Goal: Navigation & Orientation: Find specific page/section

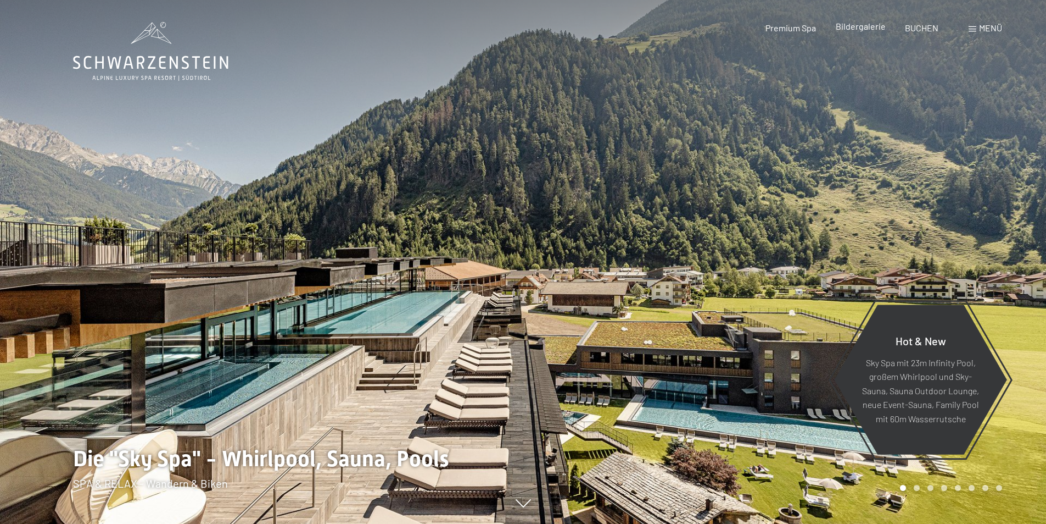
click at [862, 29] on span "Bildergalerie" at bounding box center [861, 26] width 50 height 10
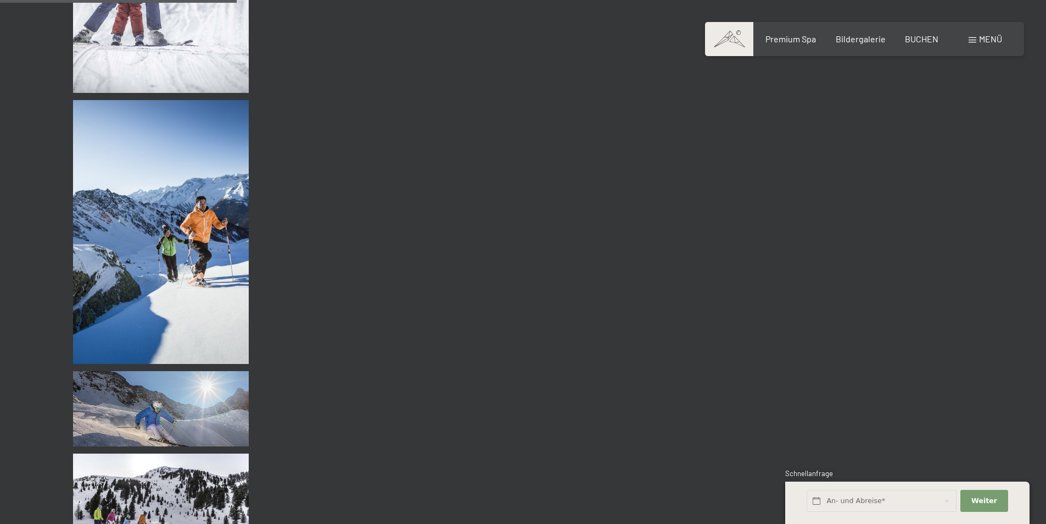
scroll to position [3278, 0]
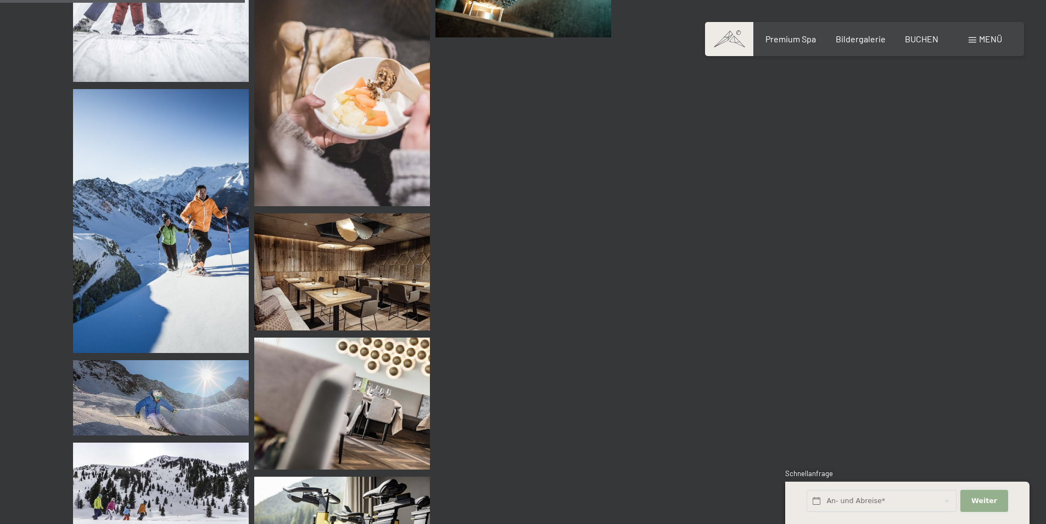
click at [981, 495] on button "Weiter Adressfelder ausblenden" at bounding box center [984, 500] width 47 height 23
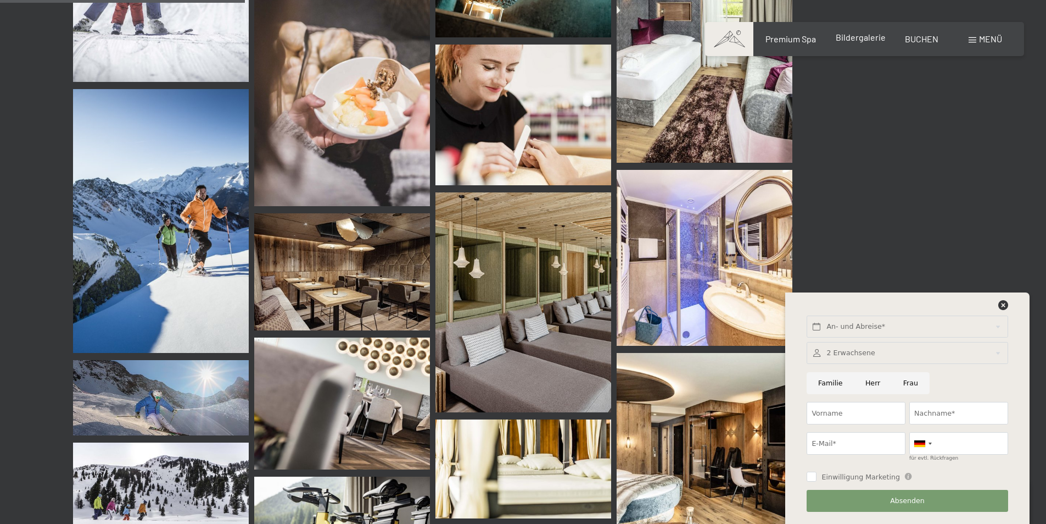
click at [861, 34] on span "Bildergalerie" at bounding box center [861, 37] width 50 height 10
click at [1001, 306] on icon at bounding box center [1004, 305] width 10 height 10
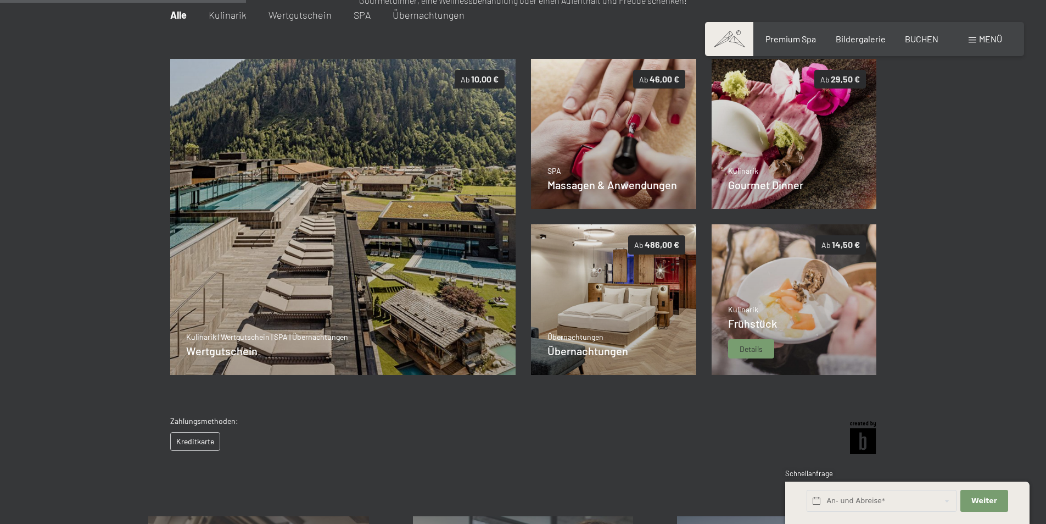
scroll to position [269, 0]
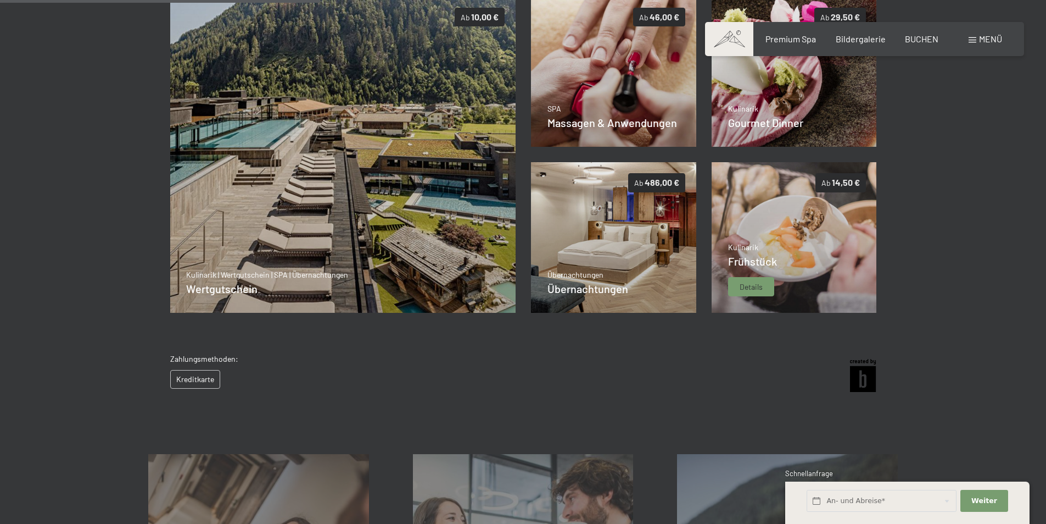
click at [807, 242] on img at bounding box center [794, 237] width 165 height 151
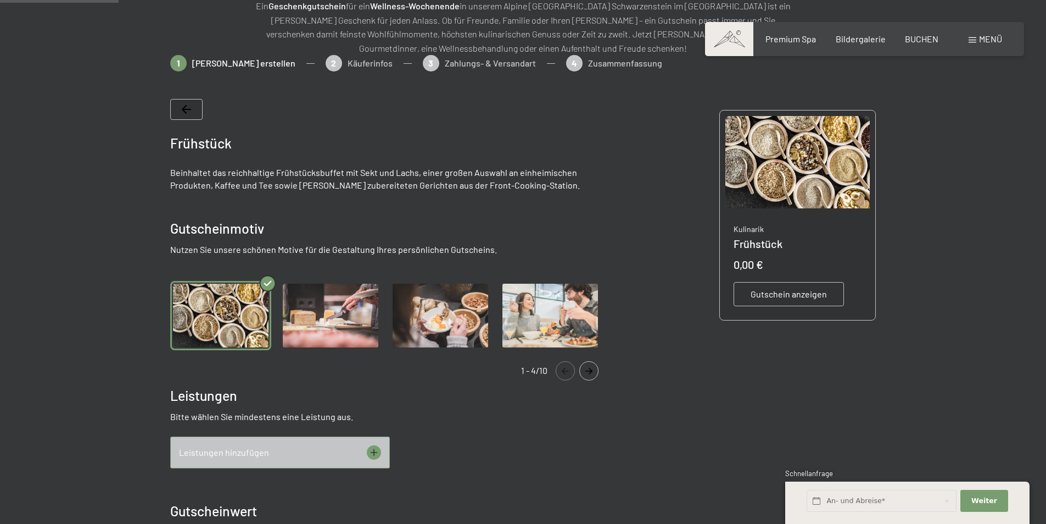
scroll to position [0, 0]
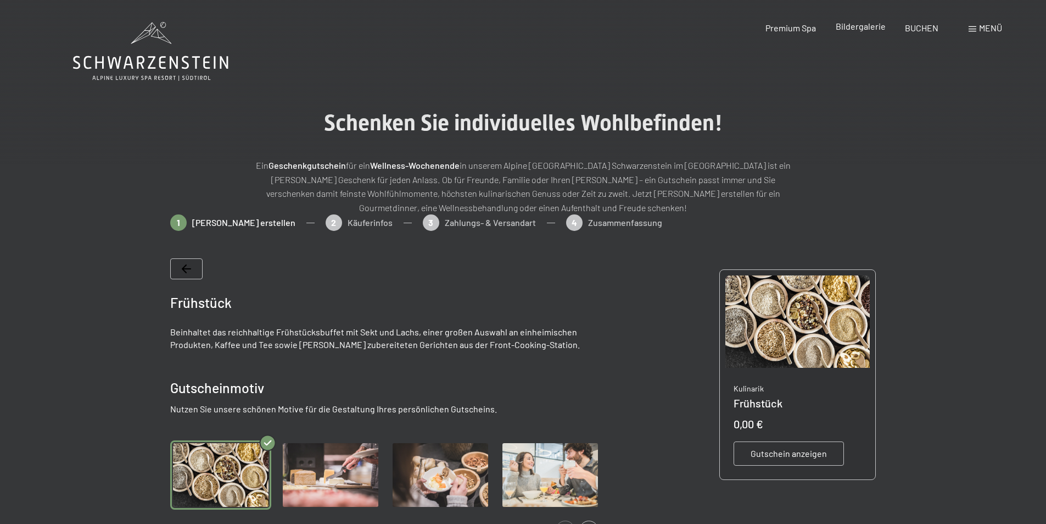
click at [861, 30] on span "Bildergalerie" at bounding box center [861, 26] width 50 height 10
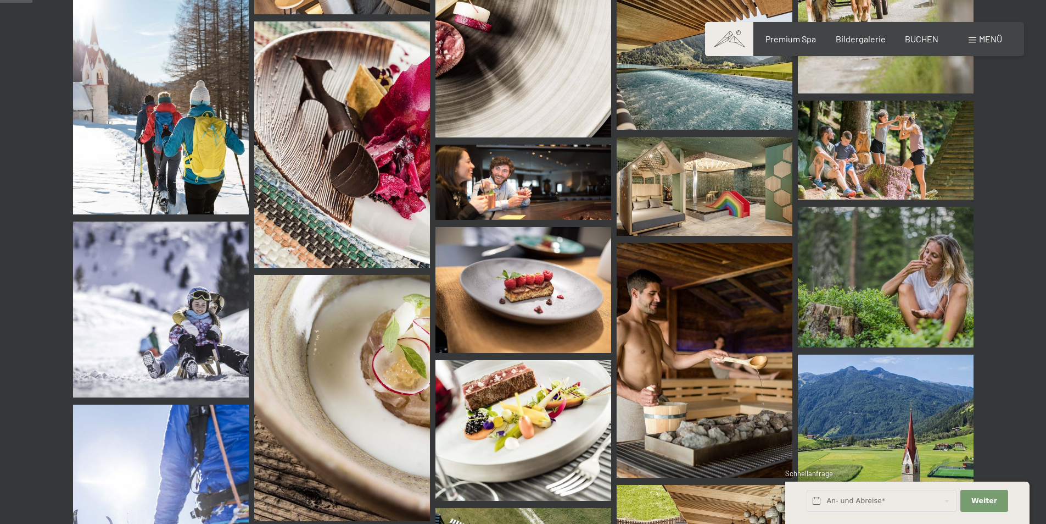
scroll to position [549, 0]
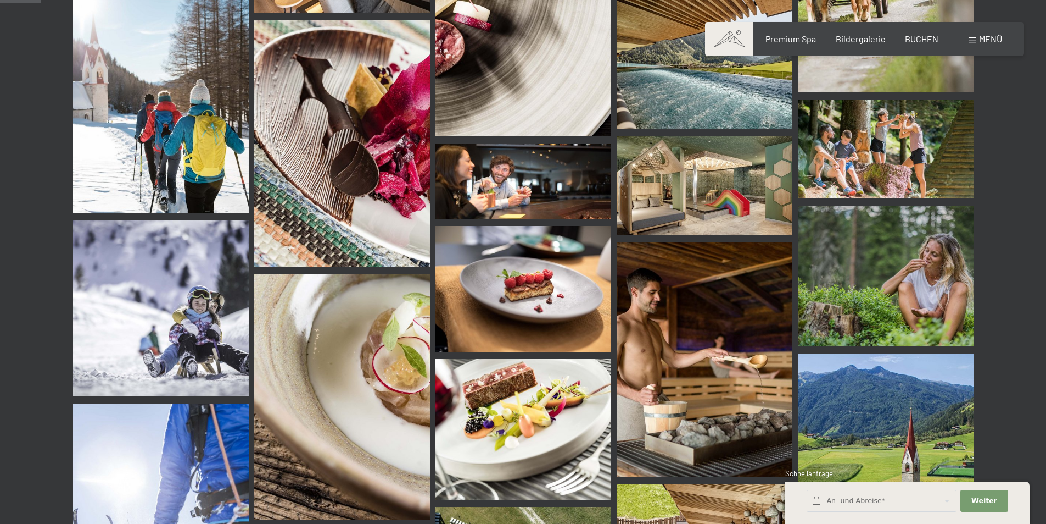
click at [522, 171] on img at bounding box center [524, 180] width 176 height 75
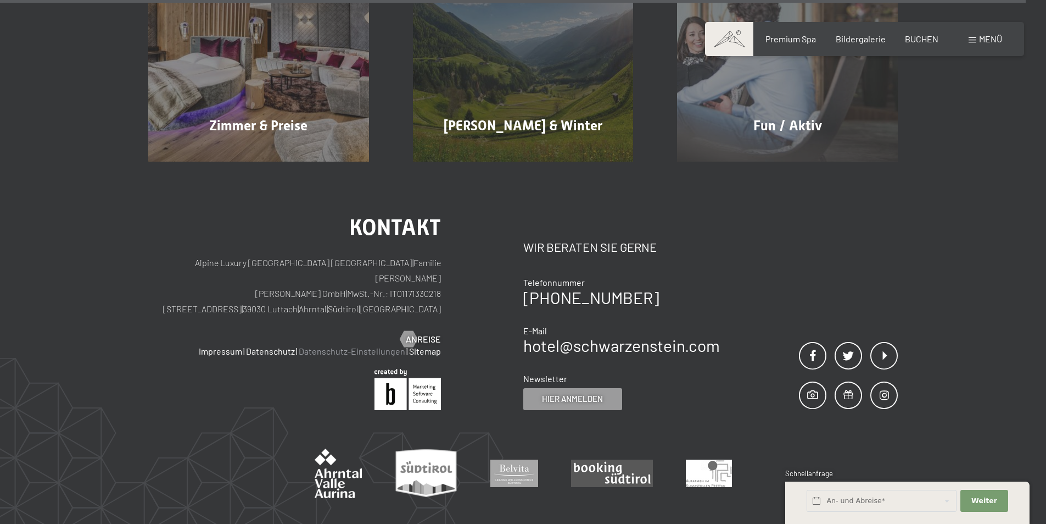
scroll to position [5486, 0]
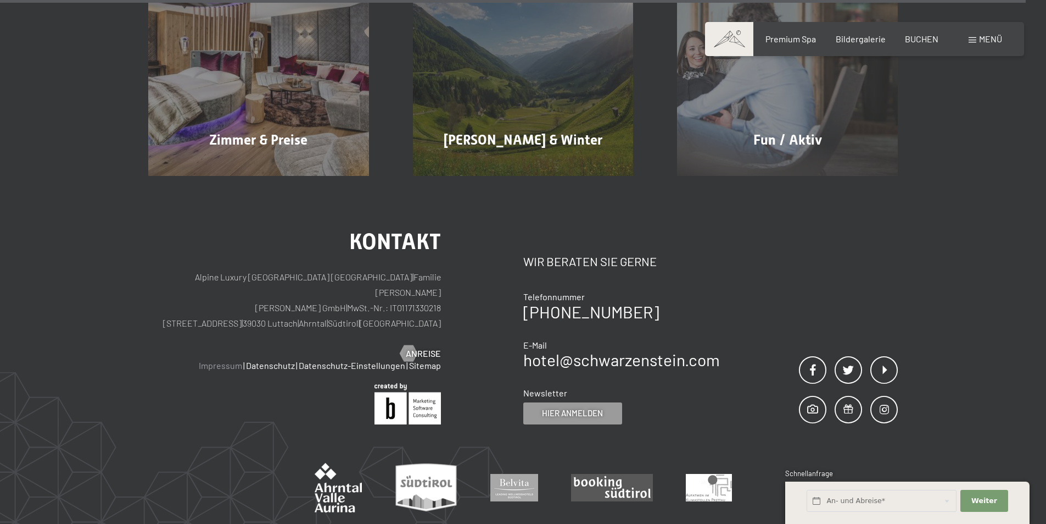
click at [225, 360] on link "Impressum" at bounding box center [220, 365] width 43 height 10
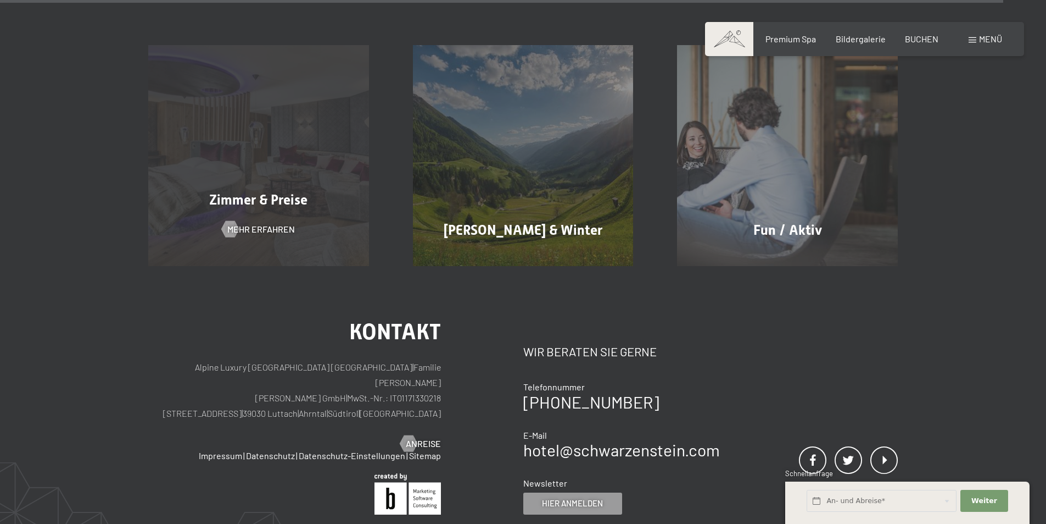
scroll to position [5242, 0]
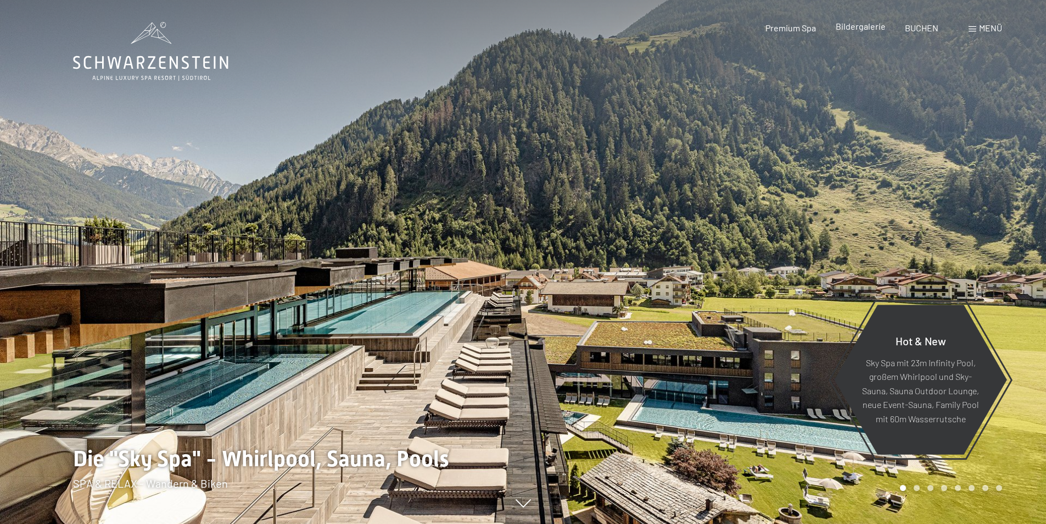
click at [855, 28] on span "Bildergalerie" at bounding box center [861, 26] width 50 height 10
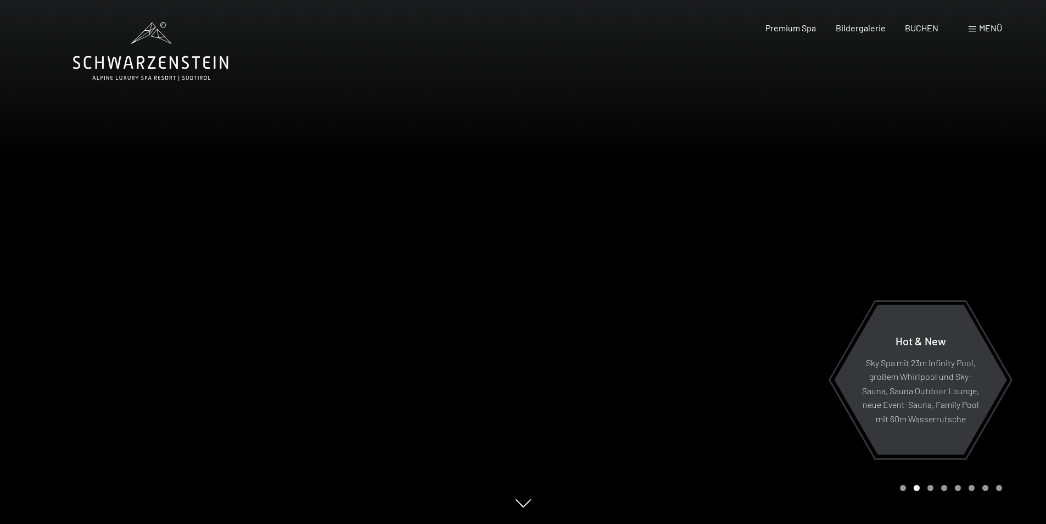
click at [978, 29] on div "Menü" at bounding box center [986, 28] width 34 height 12
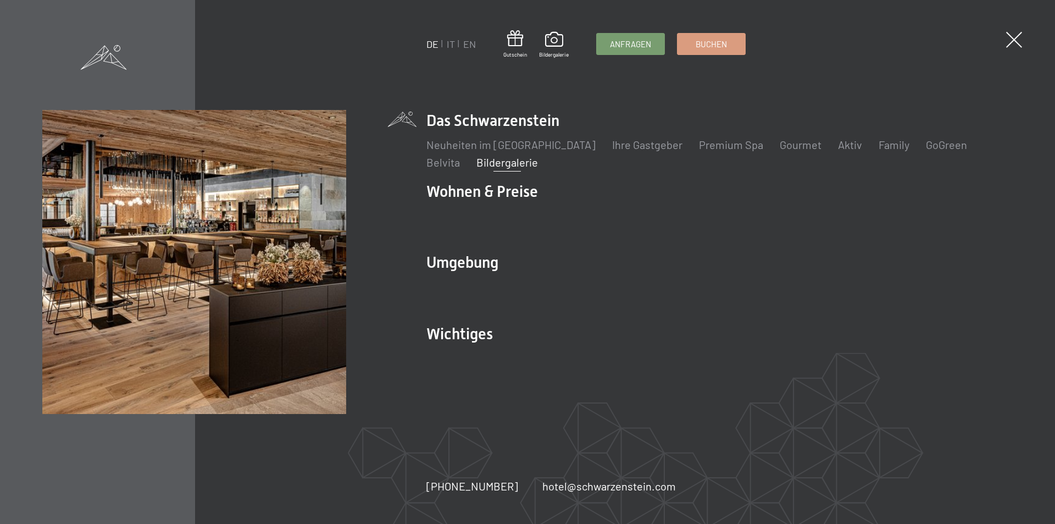
click at [476, 163] on link "Bildergalerie" at bounding box center [507, 161] width 62 height 13
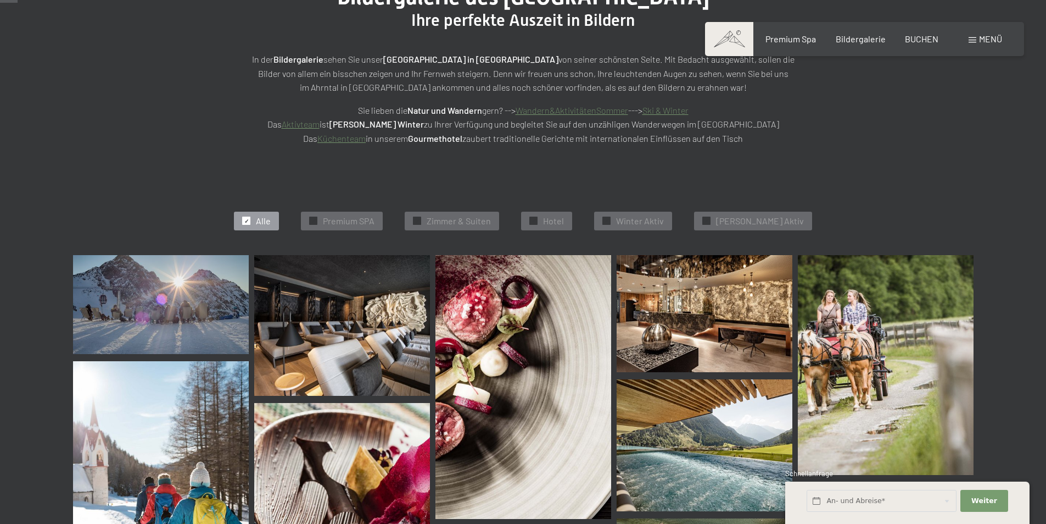
scroll to position [165, 0]
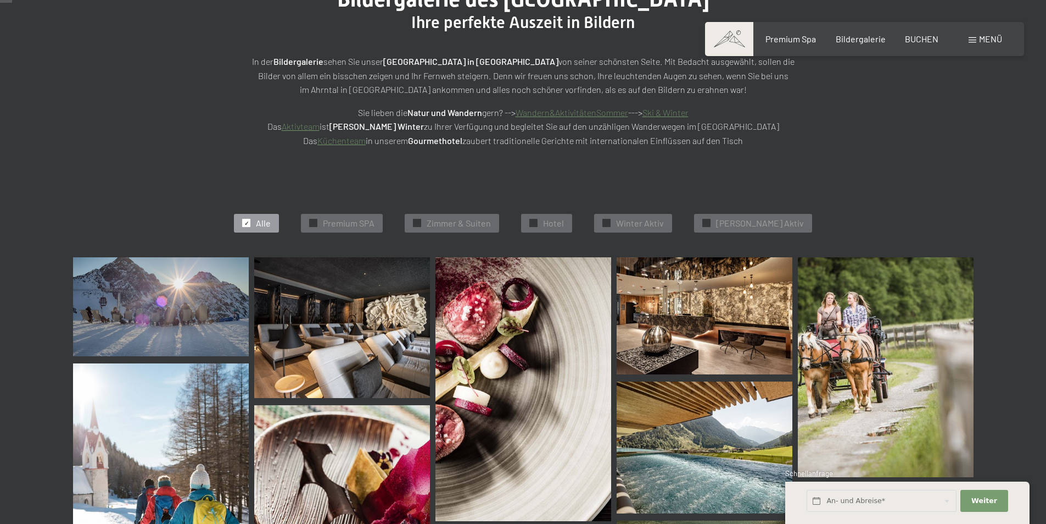
click at [250, 222] on div at bounding box center [246, 223] width 8 height 8
click at [564, 222] on span "Hotel" at bounding box center [553, 223] width 21 height 12
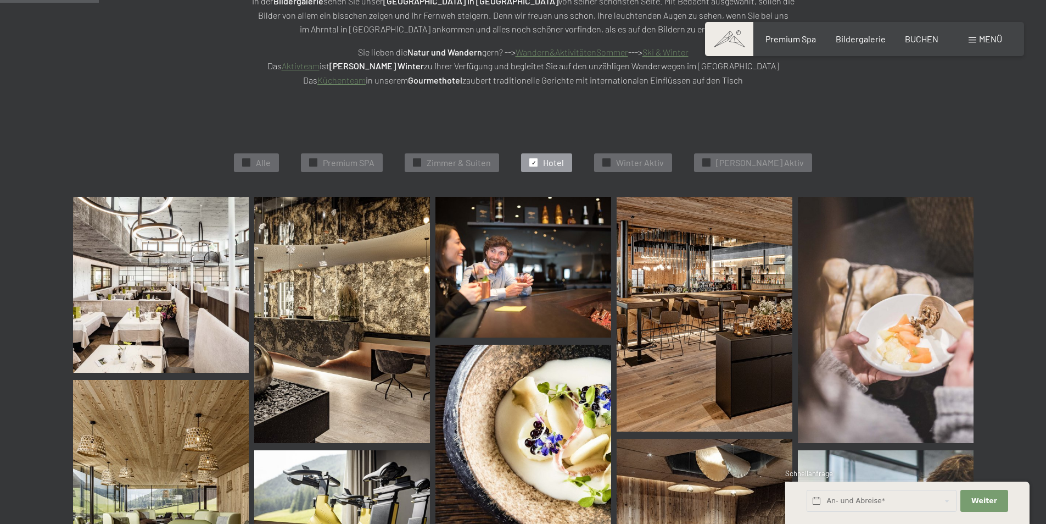
scroll to position [222, 0]
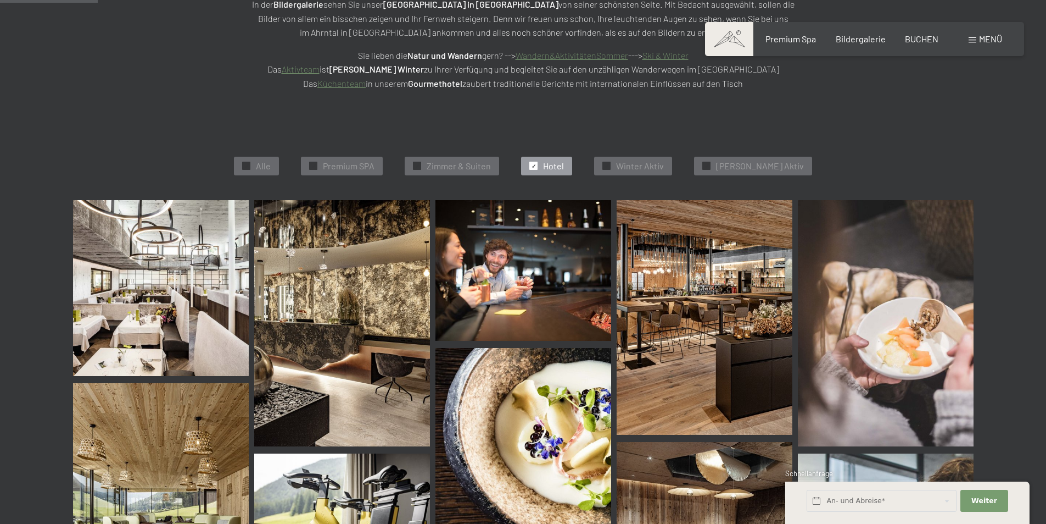
click at [519, 281] on img at bounding box center [524, 270] width 176 height 141
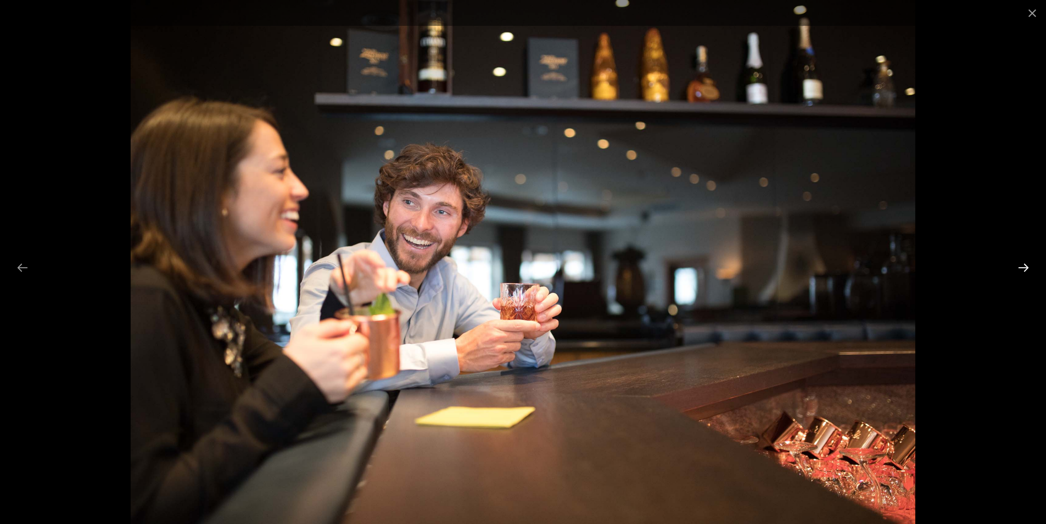
click at [1015, 269] on button "Next slide" at bounding box center [1023, 267] width 23 height 21
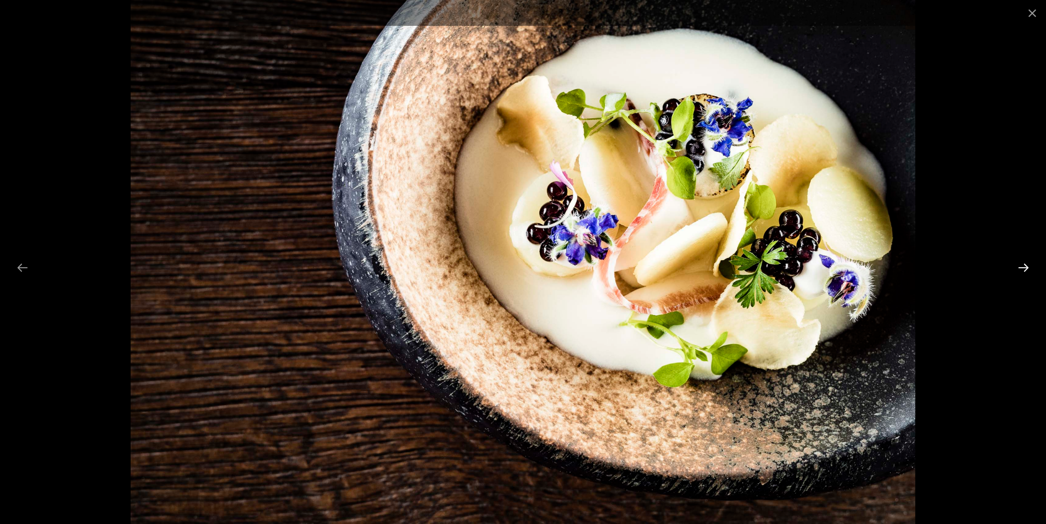
click at [1020, 268] on button "Next slide" at bounding box center [1023, 267] width 23 height 21
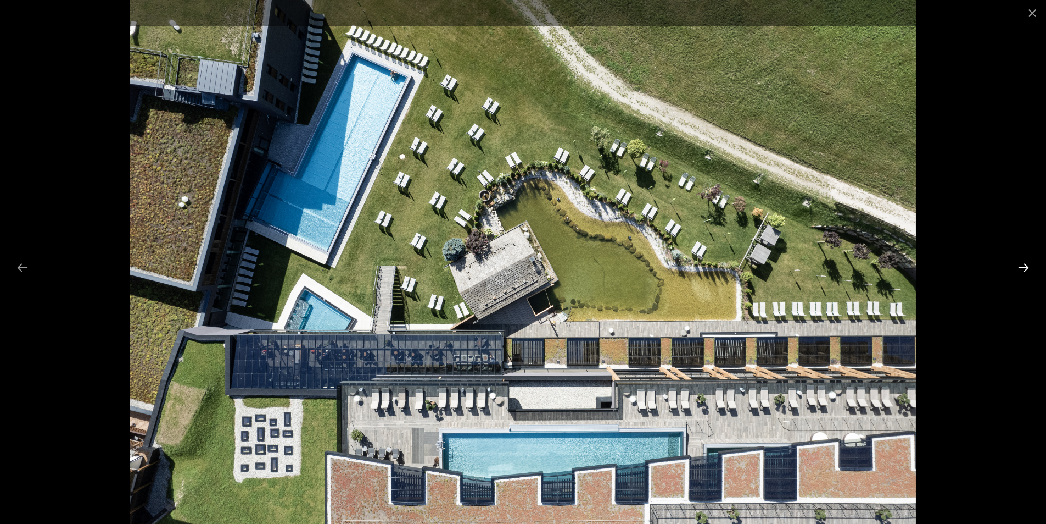
click at [1020, 269] on button "Next slide" at bounding box center [1023, 267] width 23 height 21
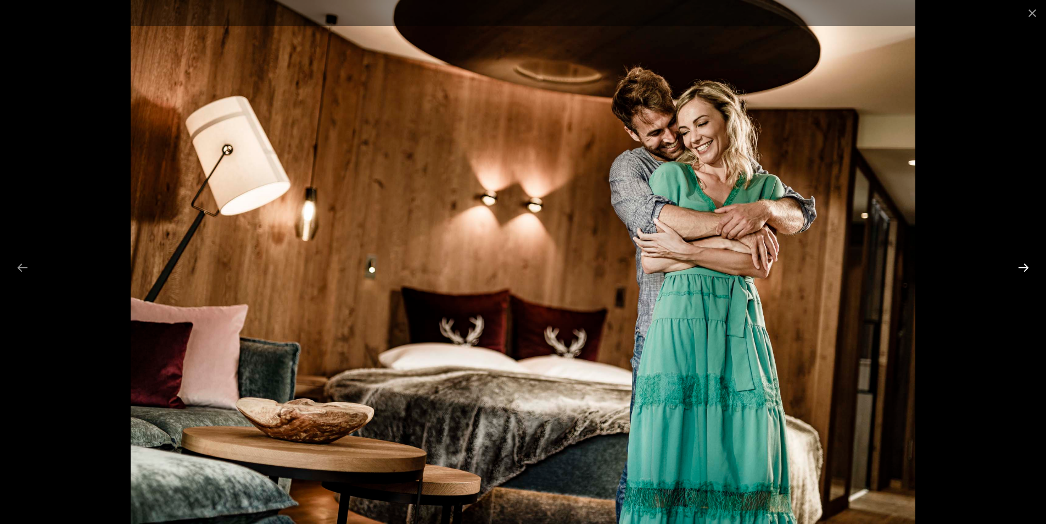
click at [1020, 269] on button "Next slide" at bounding box center [1023, 267] width 23 height 21
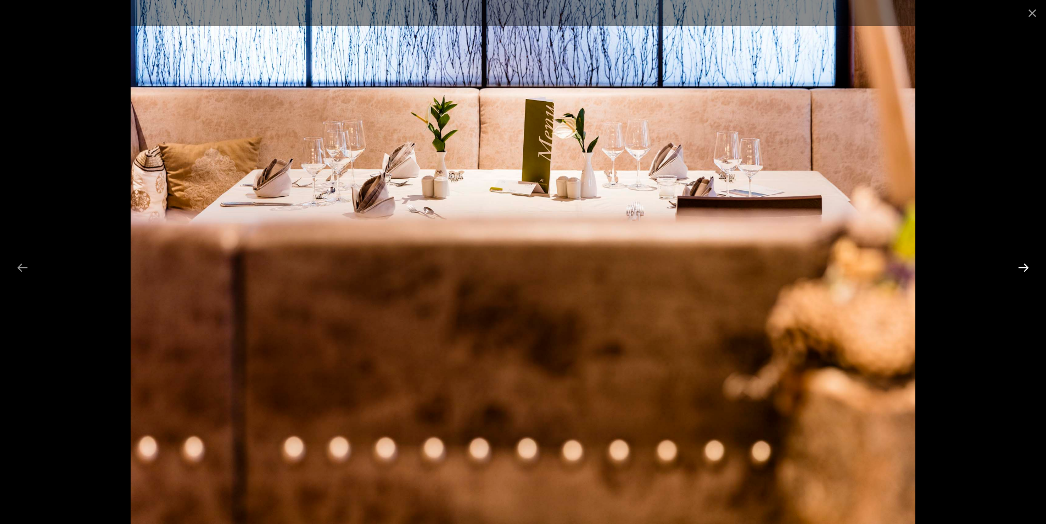
click at [1020, 269] on button "Next slide" at bounding box center [1023, 267] width 23 height 21
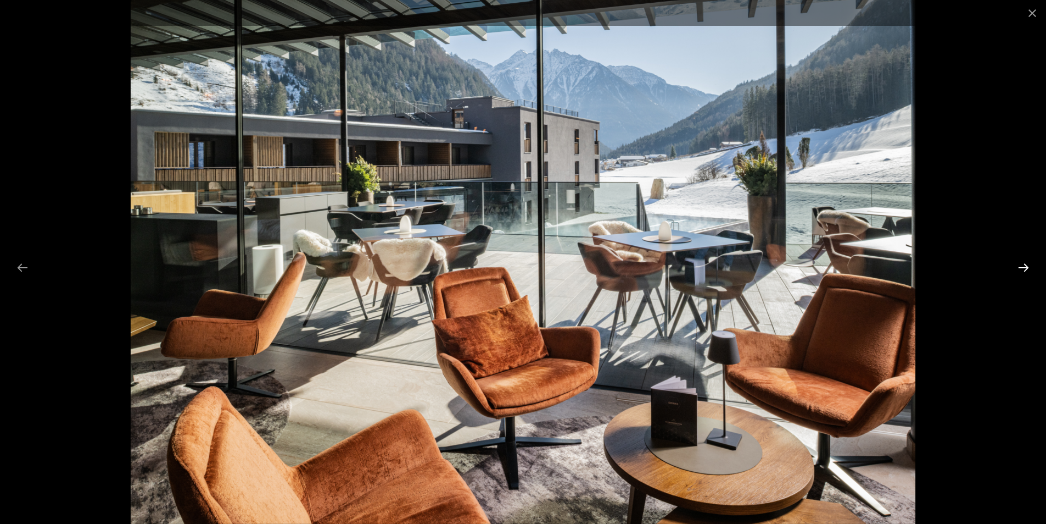
click at [1020, 269] on button "Next slide" at bounding box center [1023, 267] width 23 height 21
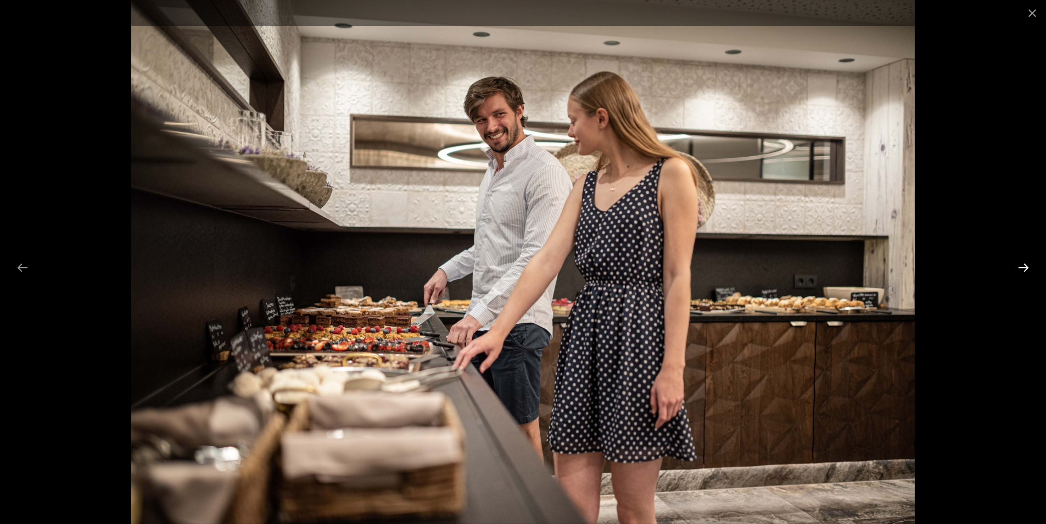
click at [1020, 269] on button "Next slide" at bounding box center [1023, 267] width 23 height 21
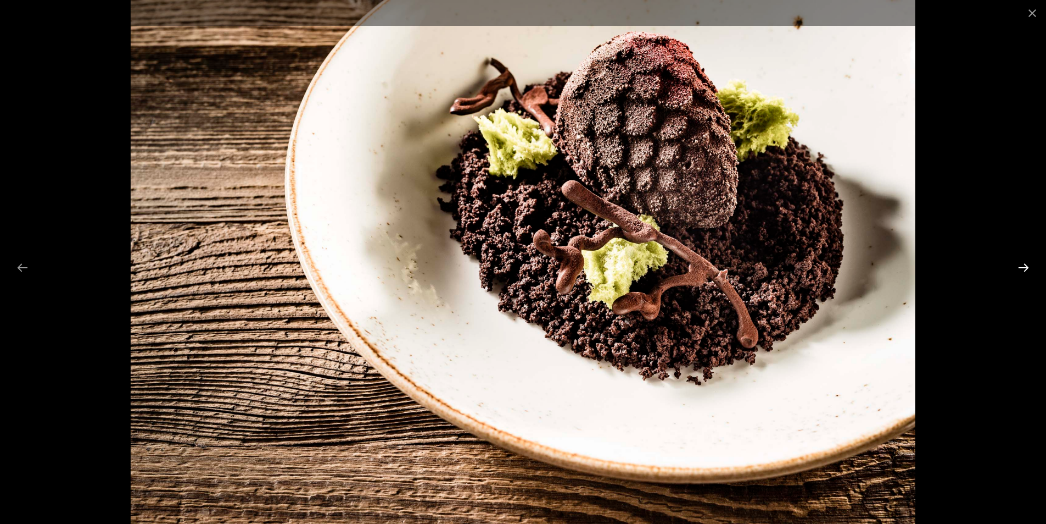
click at [1020, 269] on button "Next slide" at bounding box center [1023, 267] width 23 height 21
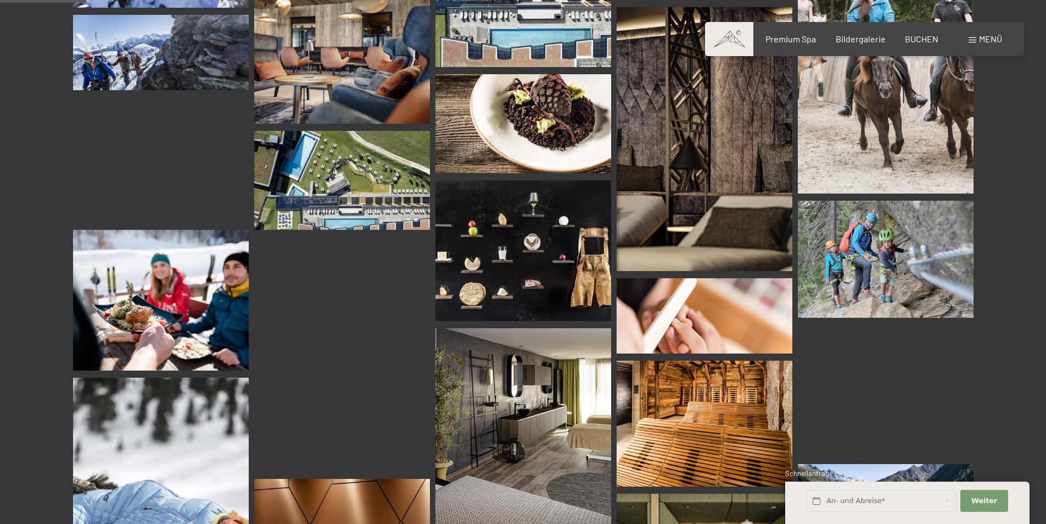
scroll to position [989, 0]
